Goal: Task Accomplishment & Management: Use online tool/utility

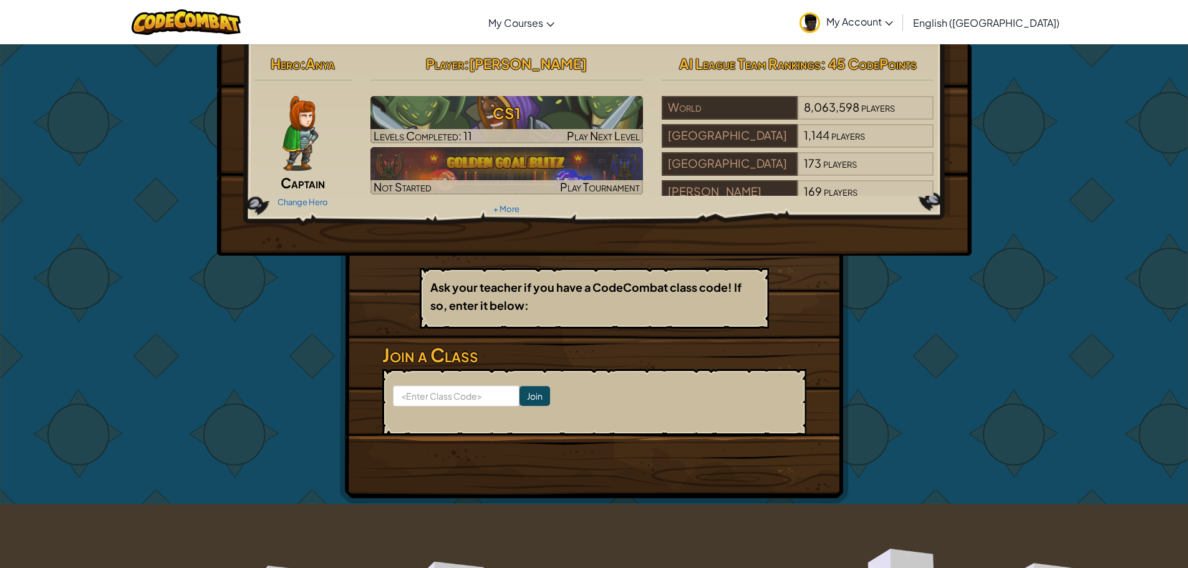
click at [301, 196] on div "Change Hero" at bounding box center [303, 201] width 98 height 20
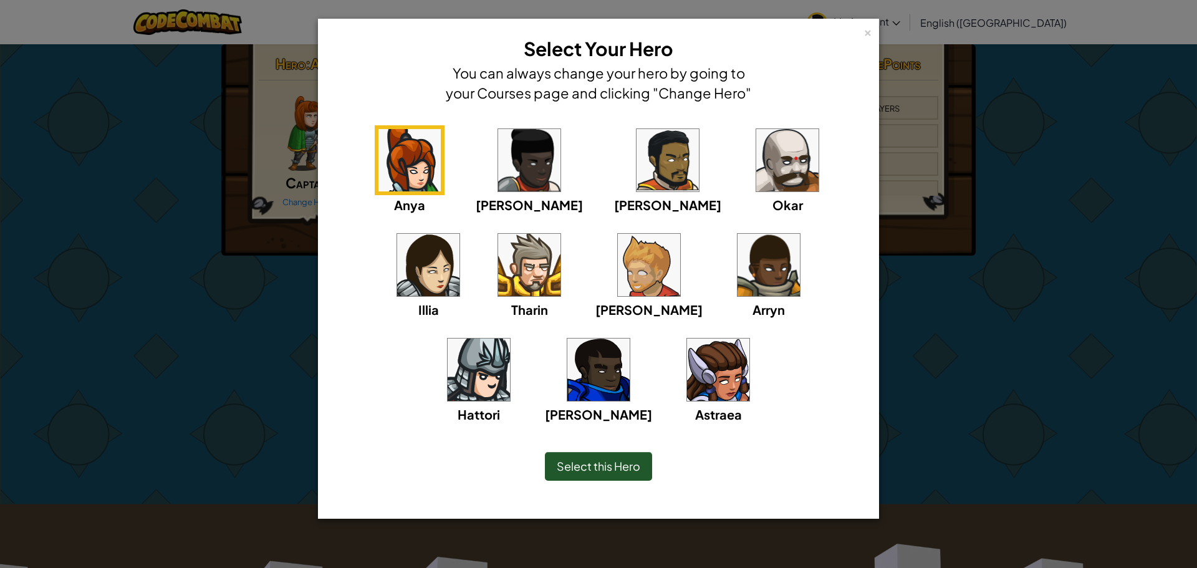
click at [503, 172] on img at bounding box center [529, 160] width 62 height 62
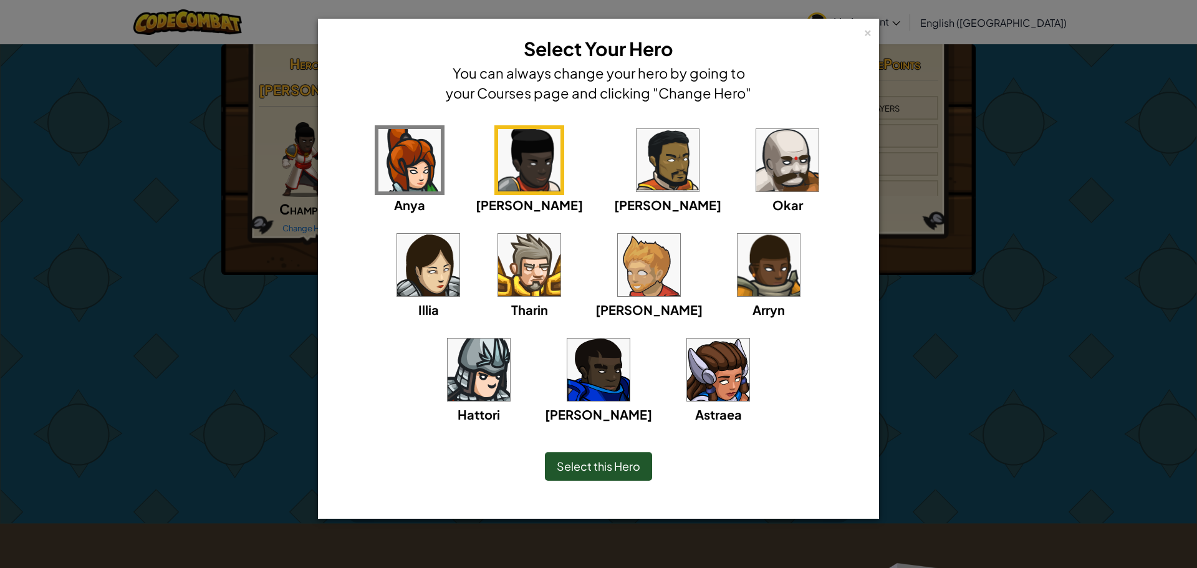
click at [582, 463] on span "Select this Hero" at bounding box center [599, 466] width 84 height 14
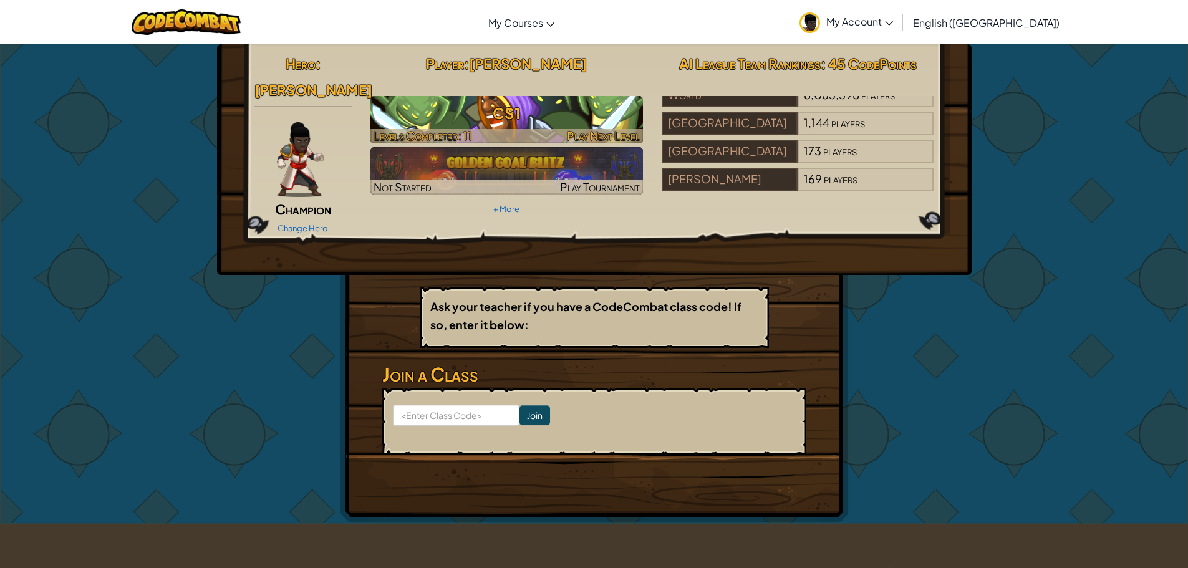
click at [612, 128] on span "Play Next Level" at bounding box center [603, 135] width 73 height 14
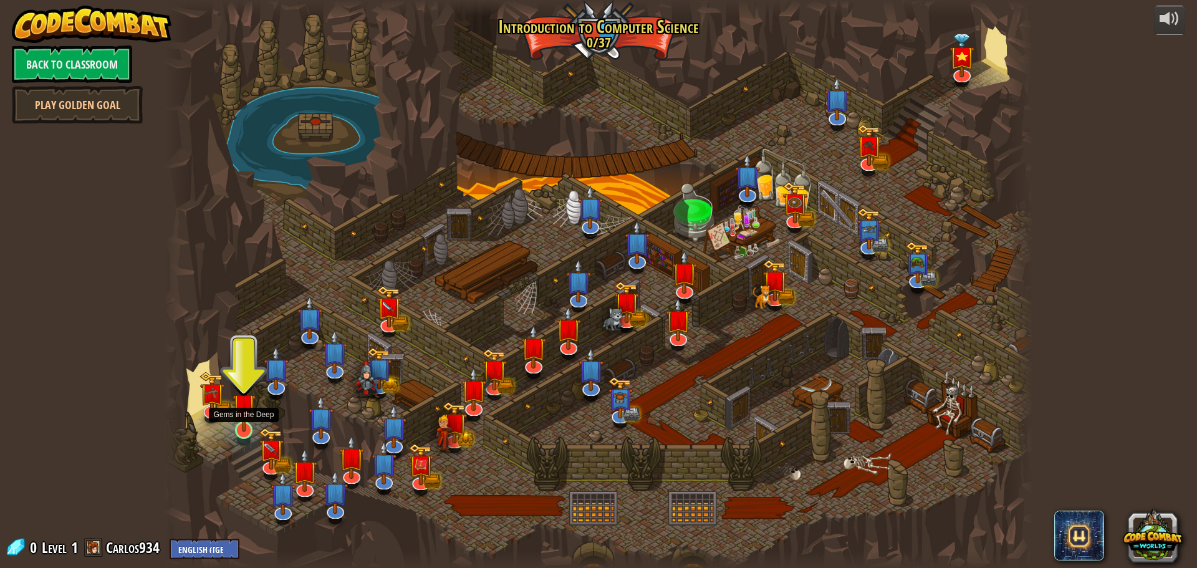
click at [247, 432] on img at bounding box center [244, 405] width 23 height 53
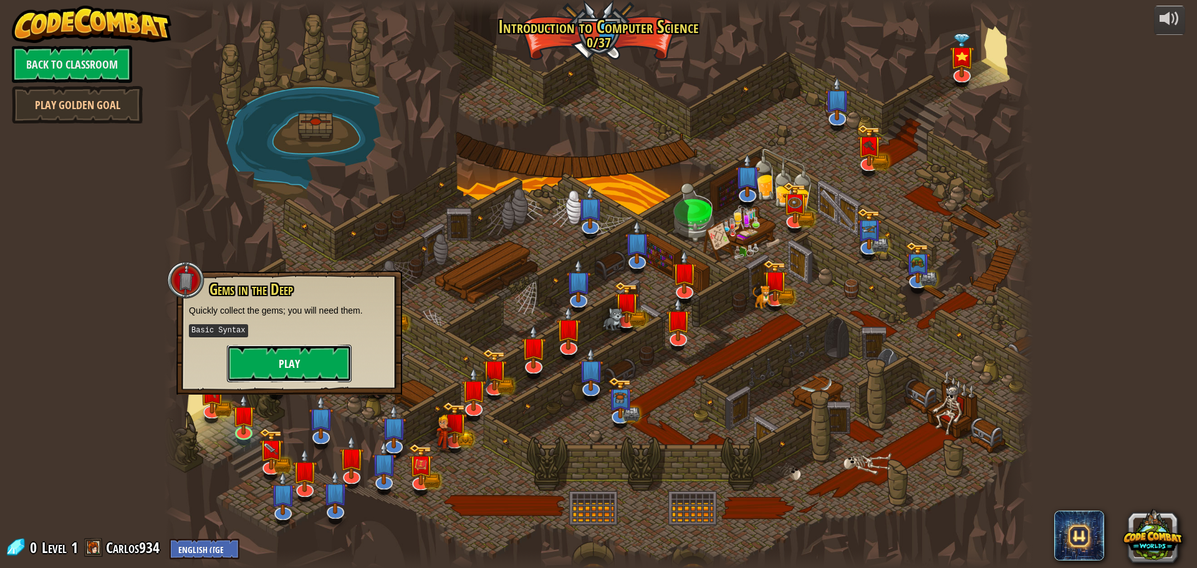
click at [259, 357] on button "Play" at bounding box center [289, 363] width 125 height 37
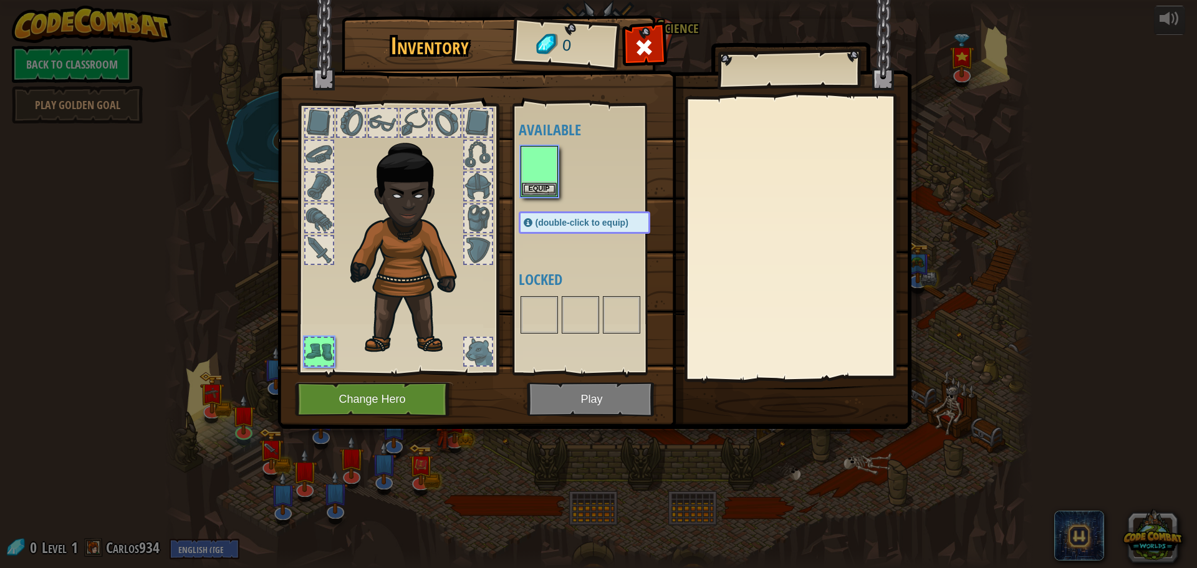
click at [259, 1] on body "powered by Back to Classroom Play Golden Goal Kithgard Gates Escape the Kithgar…" at bounding box center [598, 0] width 1197 height 1
click at [547, 188] on button "Equip" at bounding box center [539, 188] width 35 height 13
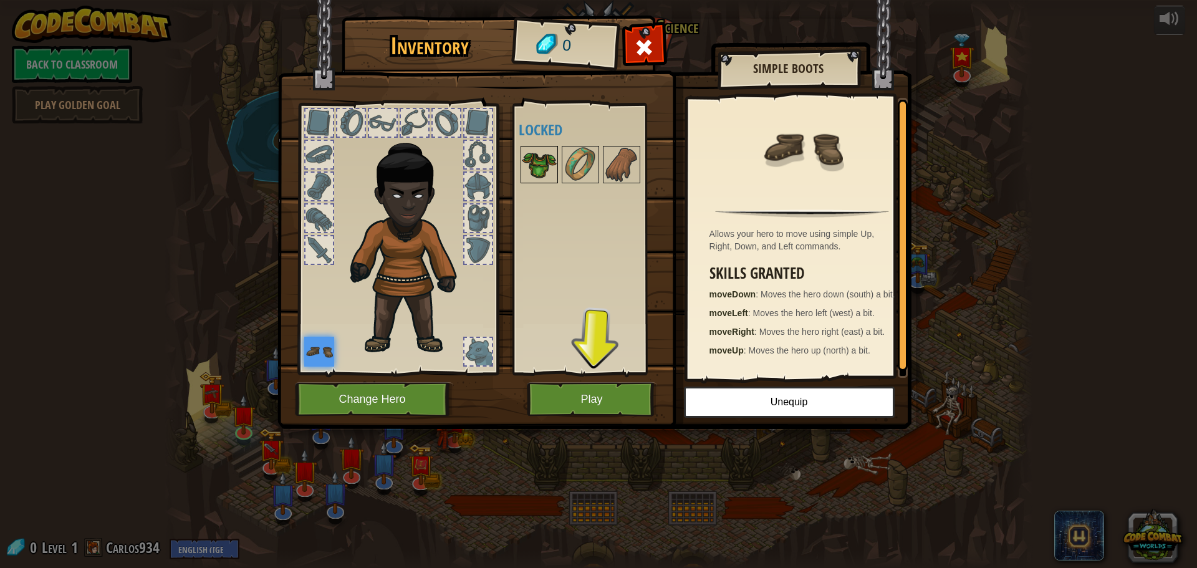
click at [541, 165] on img at bounding box center [539, 164] width 35 height 35
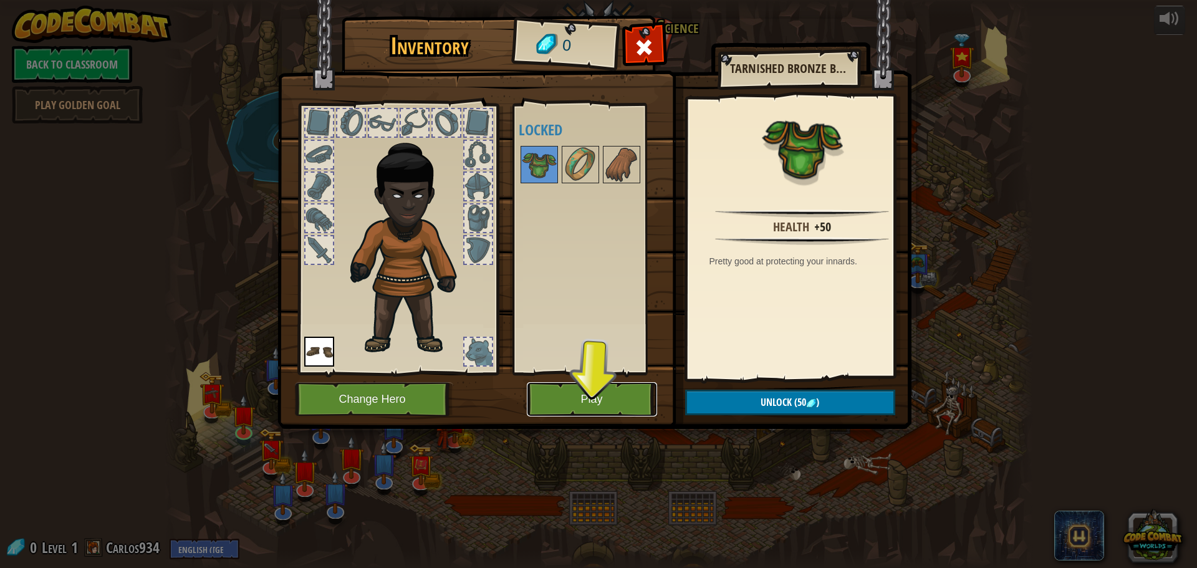
click at [549, 385] on button "Play" at bounding box center [592, 399] width 130 height 34
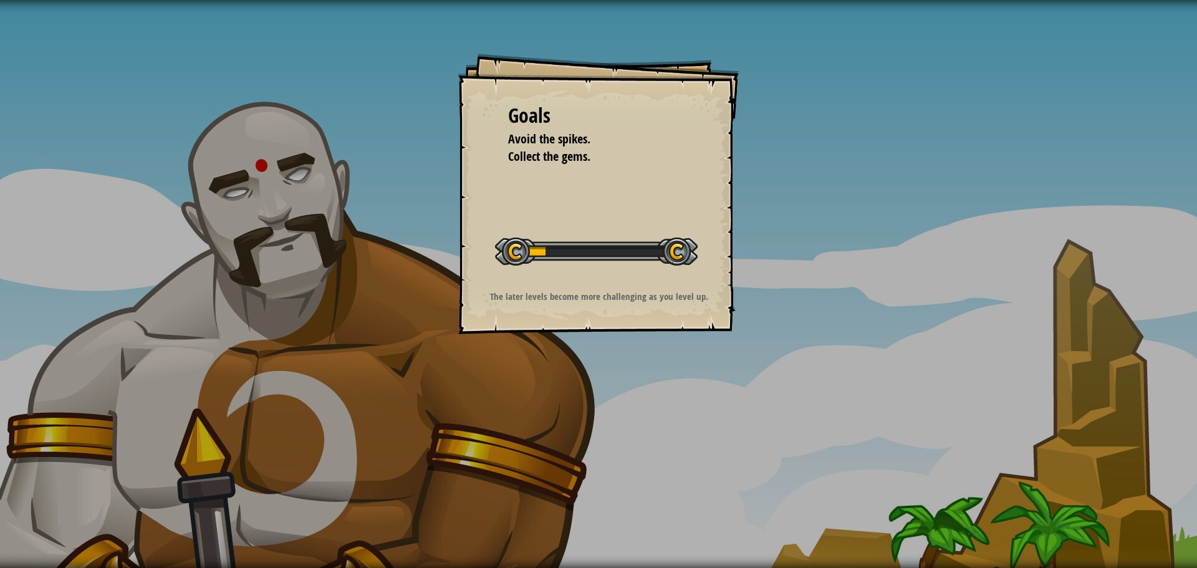
click at [557, 265] on div at bounding box center [596, 252] width 203 height 28
click at [552, 239] on div at bounding box center [596, 252] width 203 height 28
click at [542, 245] on div at bounding box center [596, 252] width 203 height 28
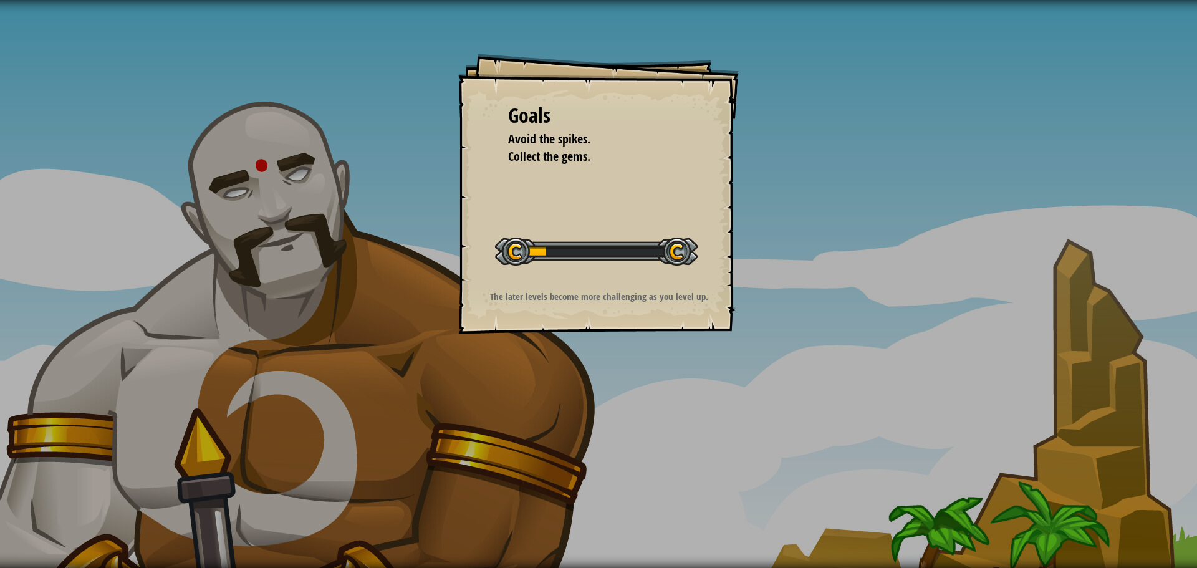
click at [542, 245] on div at bounding box center [596, 252] width 203 height 28
drag, startPoint x: 543, startPoint y: 246, endPoint x: 636, endPoint y: 243, distance: 93.0
click at [636, 243] on div at bounding box center [596, 252] width 203 height 28
click at [669, 230] on div "Start Level" at bounding box center [596, 250] width 203 height 50
drag, startPoint x: 665, startPoint y: 334, endPoint x: 680, endPoint y: 351, distance: 22.5
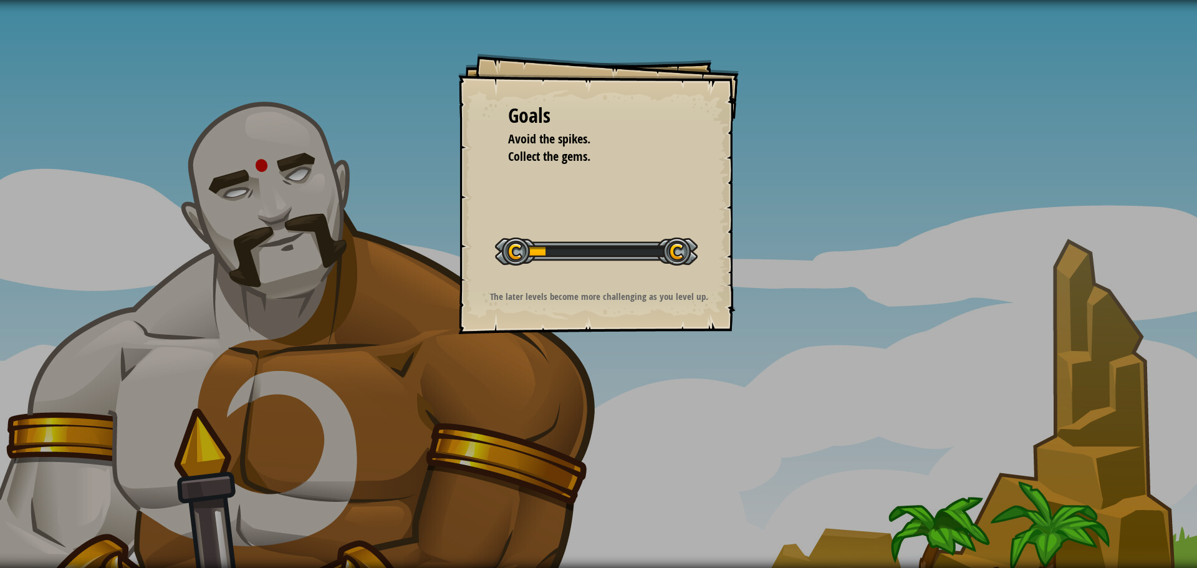
click at [680, 351] on div "Goals Avoid the spikes. Collect the gems. Start Level Error loading from server…" at bounding box center [598, 284] width 1197 height 568
